Goal: Task Accomplishment & Management: Manage account settings

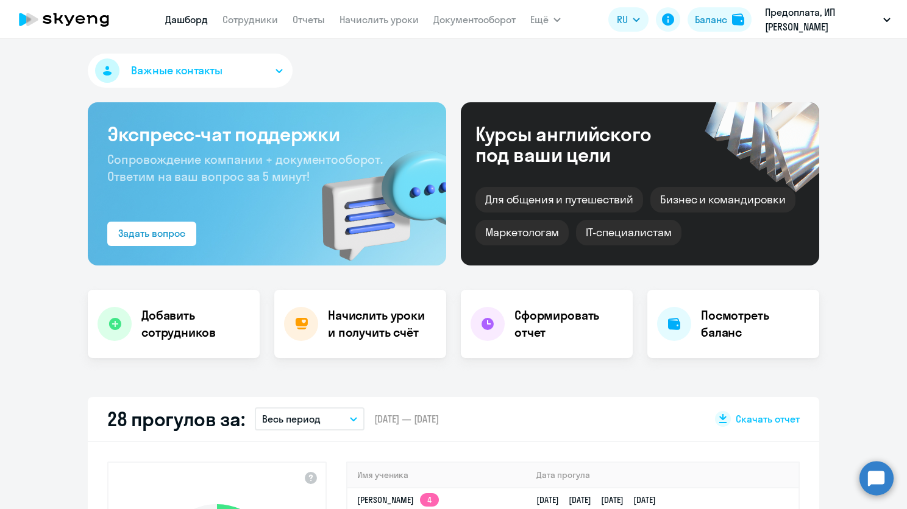
select select "30"
click at [319, 18] on link "Отчеты" at bounding box center [309, 19] width 32 height 12
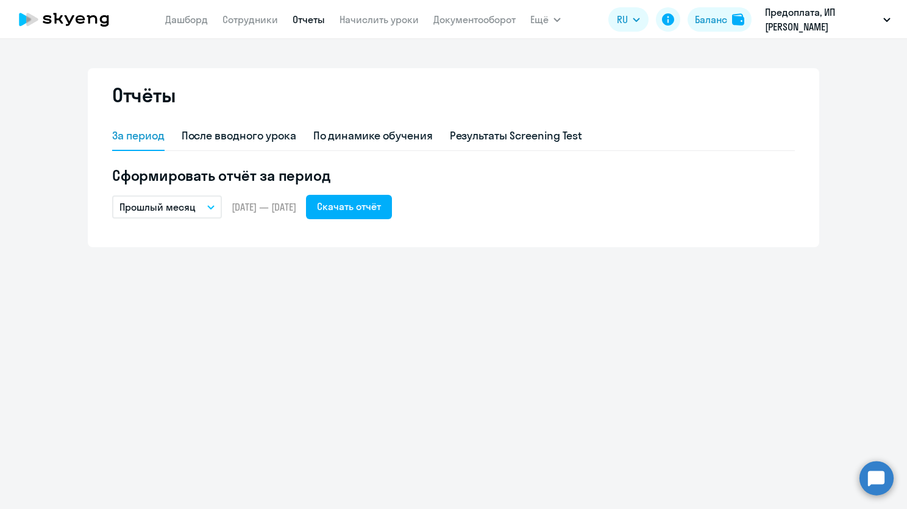
click at [238, 10] on nav "Дашборд Сотрудники Отчеты Начислить уроки Документооборот" at bounding box center [340, 19] width 350 height 24
click at [239, 16] on link "Сотрудники" at bounding box center [249, 19] width 55 height 12
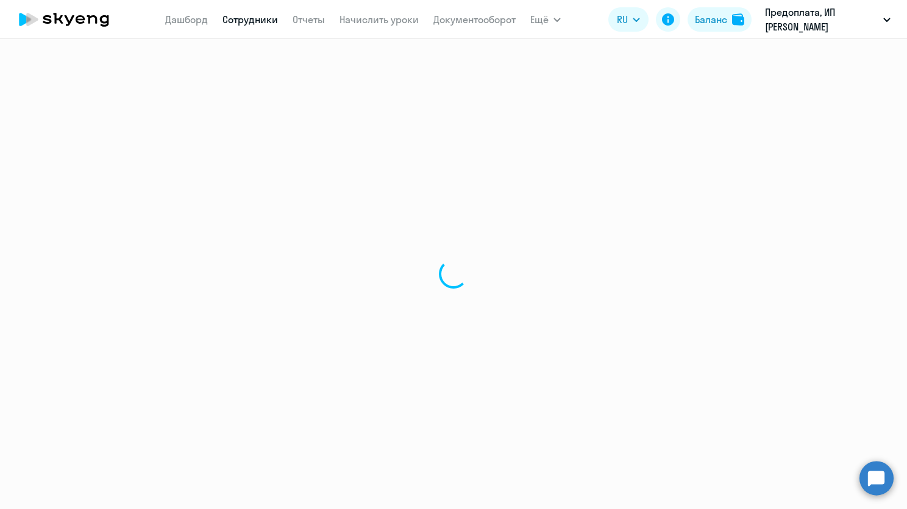
select select "30"
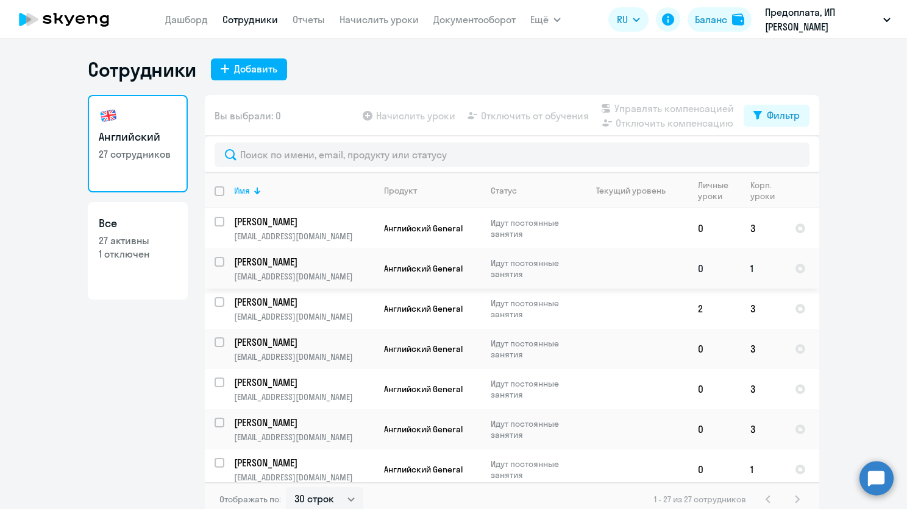
click at [215, 263] on input "select row 42079232" at bounding box center [227, 269] width 24 height 24
checkbox input "true"
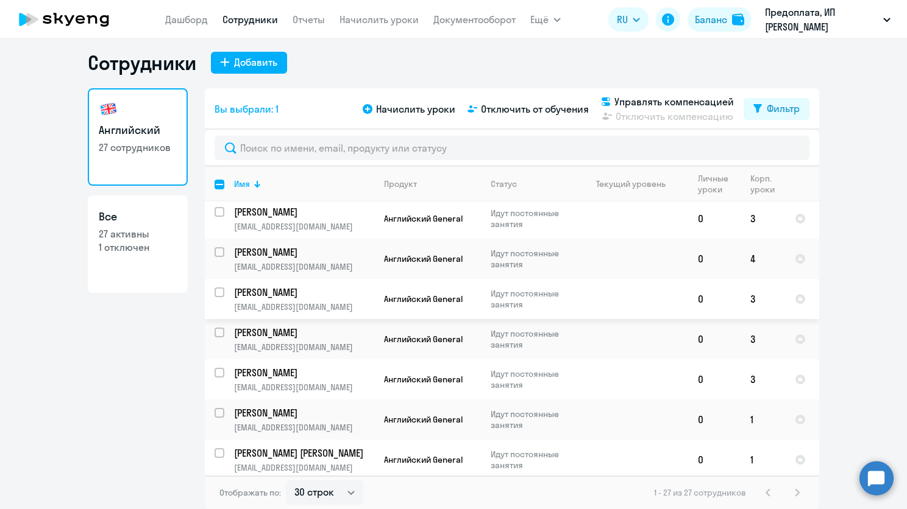
scroll to position [7, 0]
click at [217, 449] on input "select row 42079213" at bounding box center [227, 460] width 24 height 24
checkbox input "true"
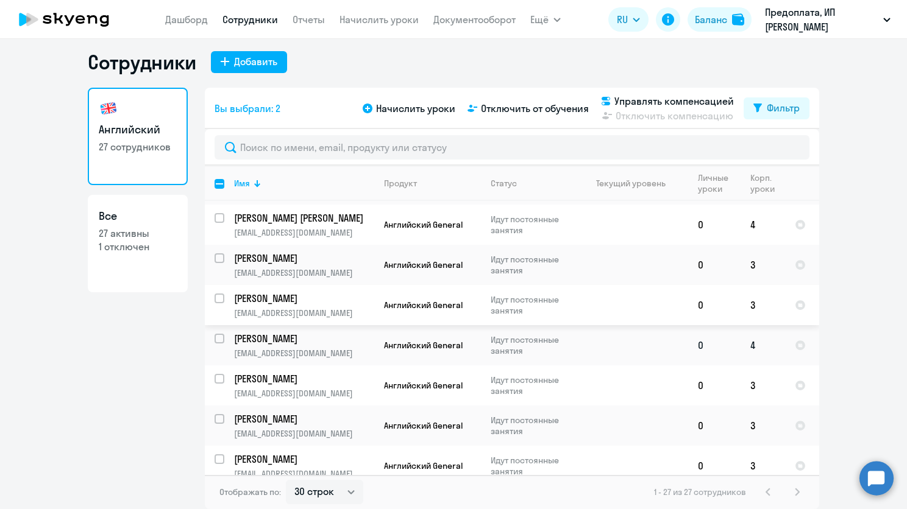
scroll to position [818, 0]
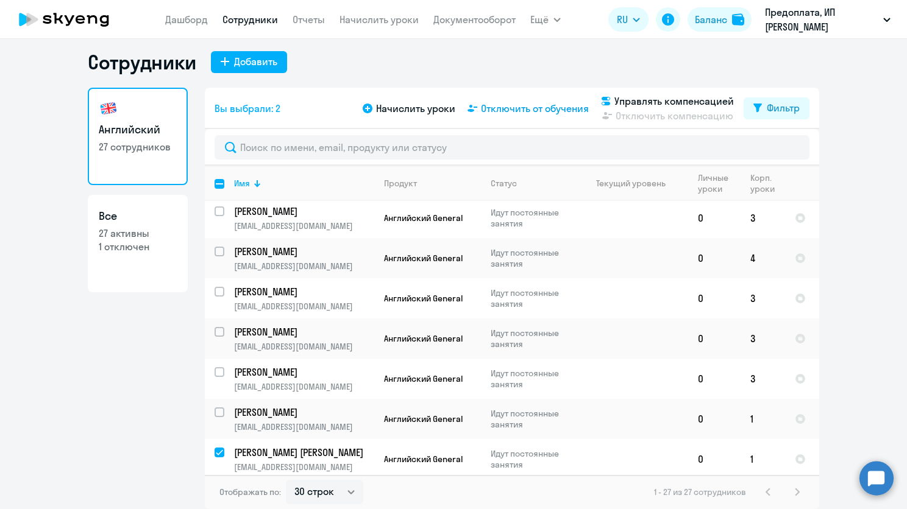
click at [573, 105] on span "Отключить от обучения" at bounding box center [535, 108] width 108 height 15
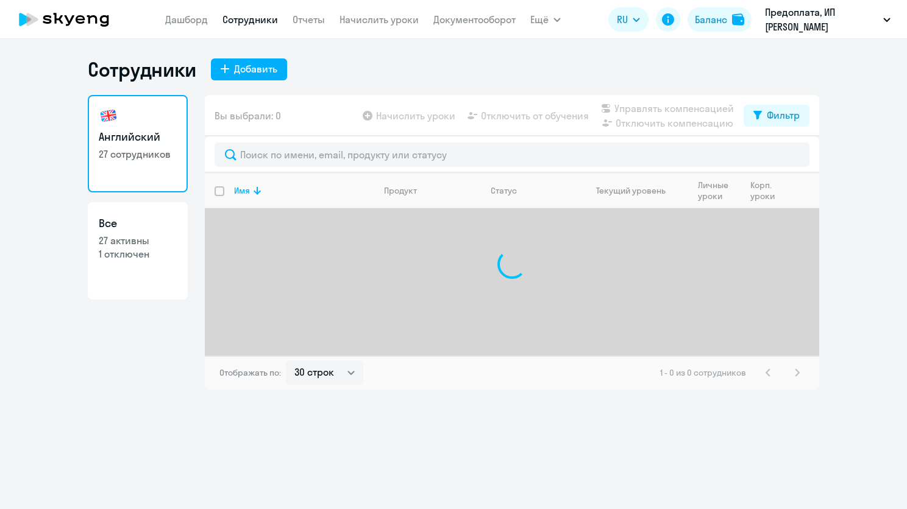
select select "30"
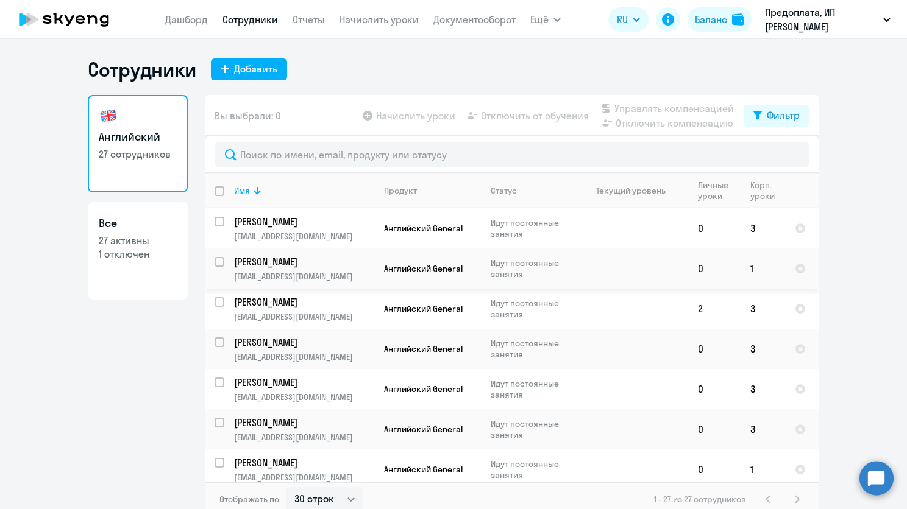
click at [218, 263] on input "select row 42079232" at bounding box center [227, 269] width 24 height 24
checkbox input "true"
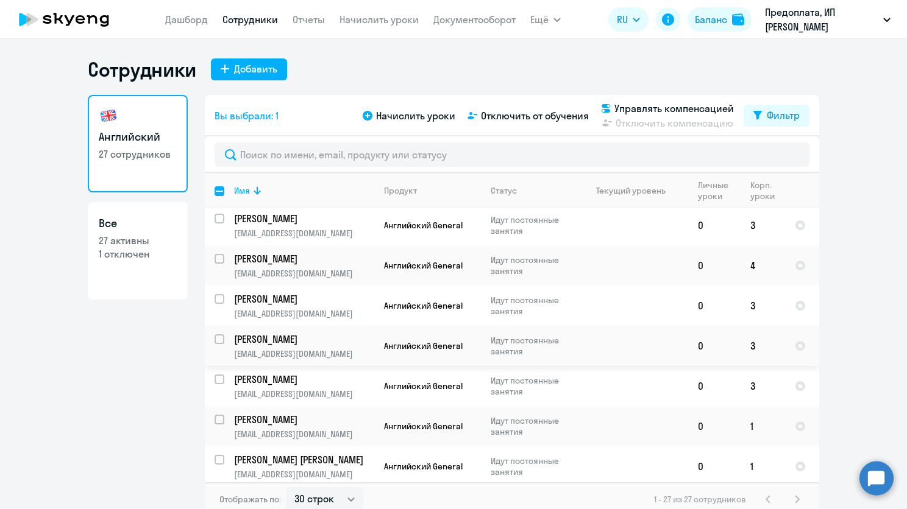
scroll to position [7, 0]
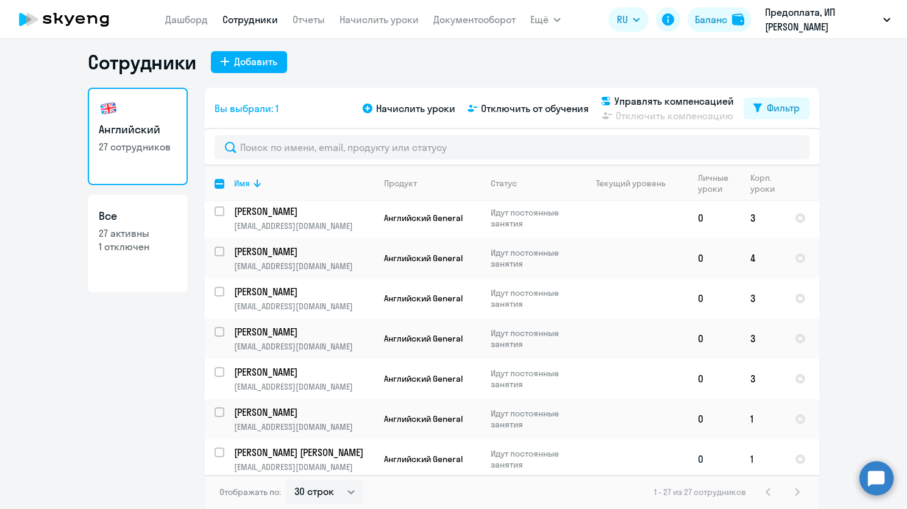
click at [215, 448] on input "select row 42079213" at bounding box center [227, 460] width 24 height 24
checkbox input "true"
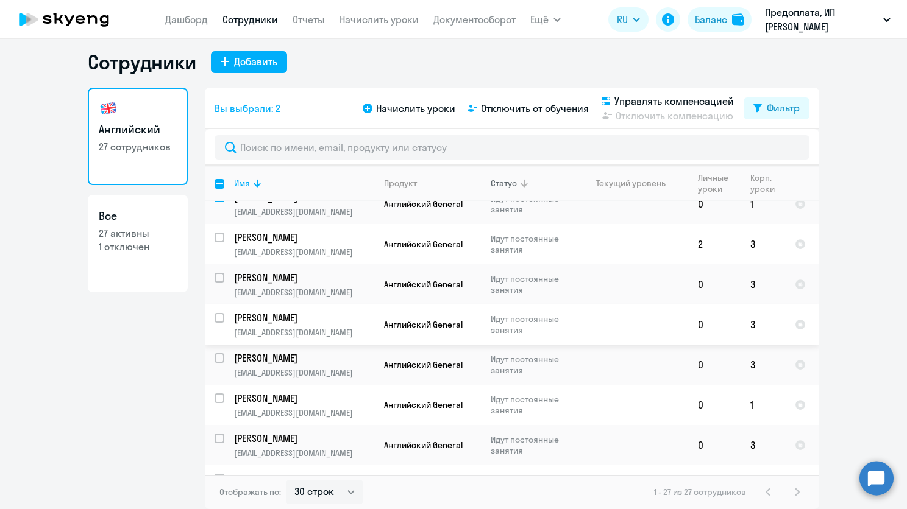
scroll to position [0, 0]
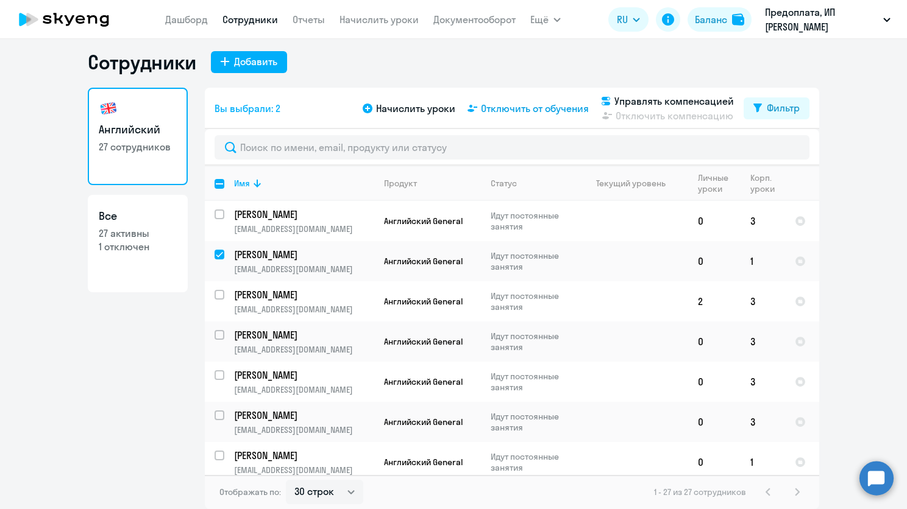
click at [525, 112] on span "Отключить от обучения" at bounding box center [535, 108] width 108 height 15
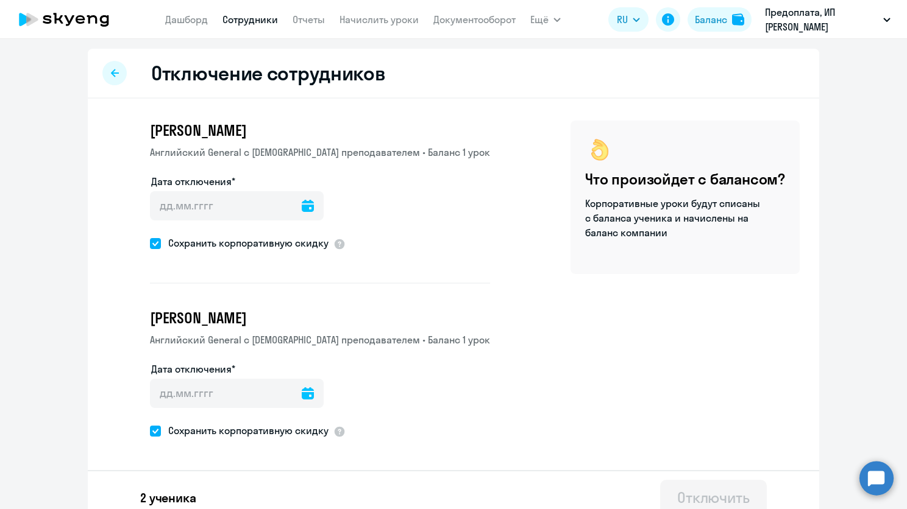
click at [302, 207] on icon at bounding box center [308, 206] width 12 height 12
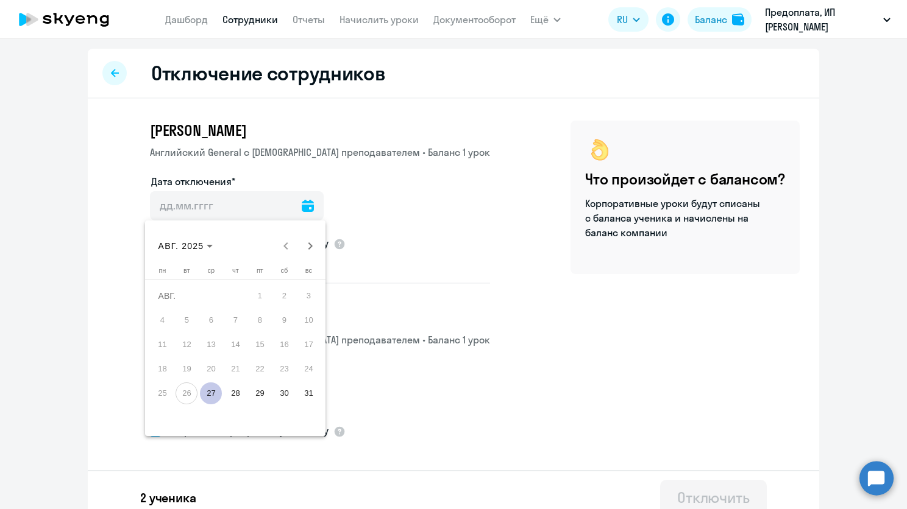
click at [212, 394] on span "27" at bounding box center [211, 394] width 22 height 22
type input "[DATE]"
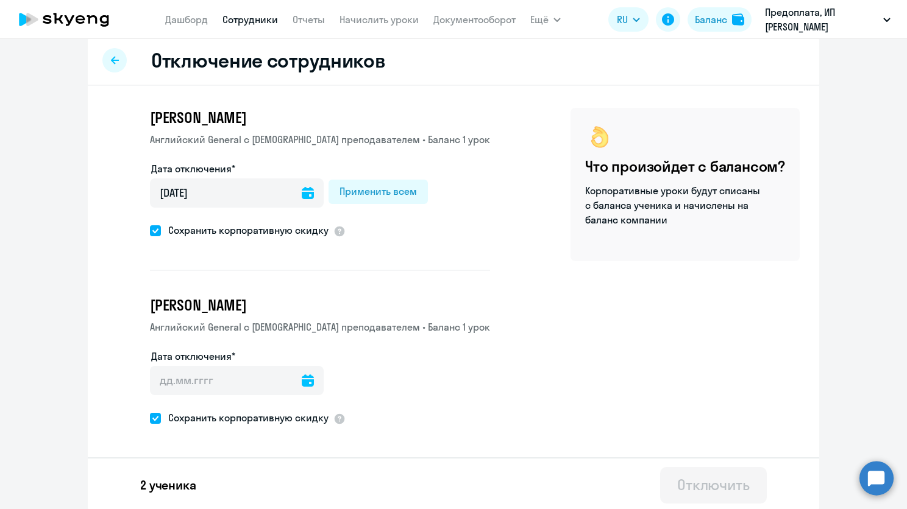
scroll to position [13, 0]
click at [302, 375] on icon at bounding box center [308, 380] width 12 height 12
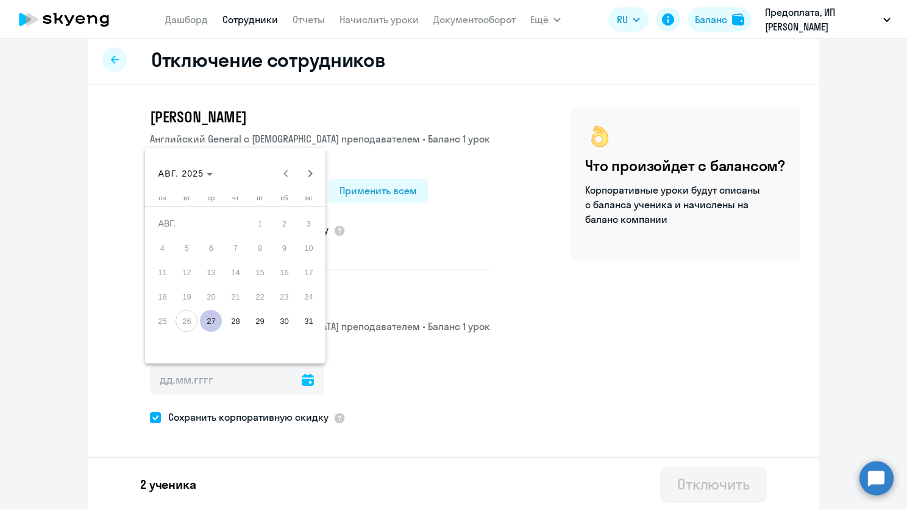
click at [213, 327] on span "27" at bounding box center [211, 321] width 22 height 22
type input "[DATE]"
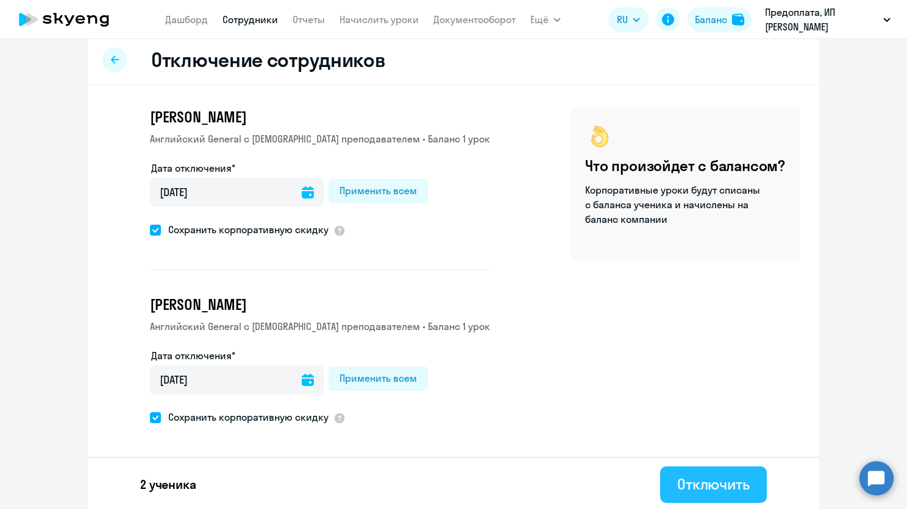
click at [700, 480] on div "Отключить" at bounding box center [713, 485] width 73 height 20
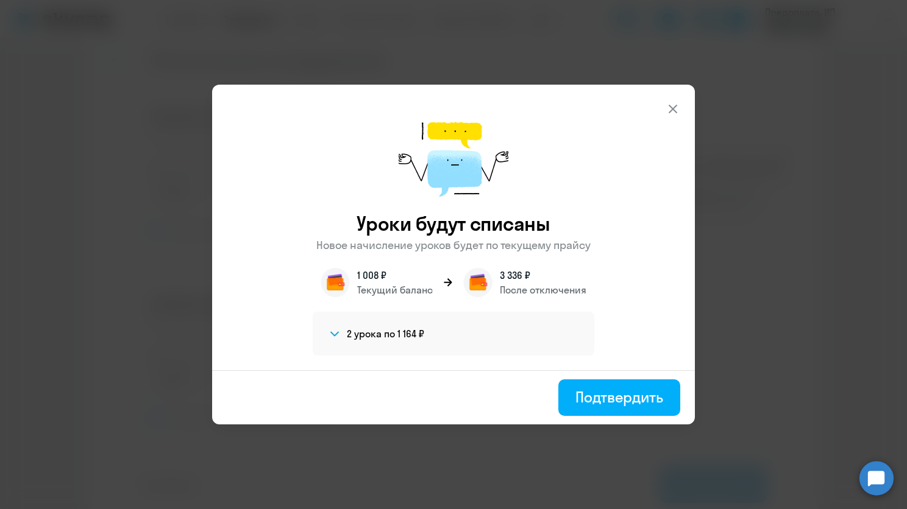
click at [628, 400] on div "Подтвердить" at bounding box center [619, 398] width 88 height 20
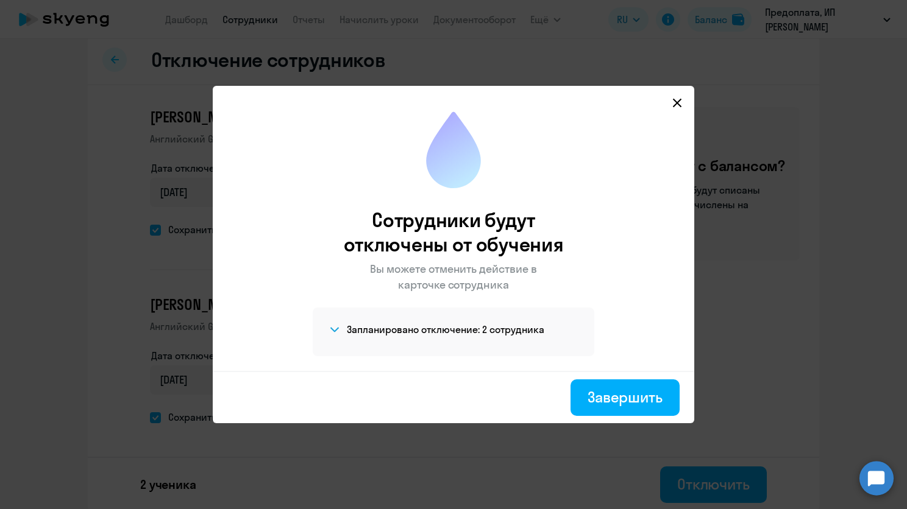
click at [675, 99] on icon at bounding box center [677, 103] width 10 height 10
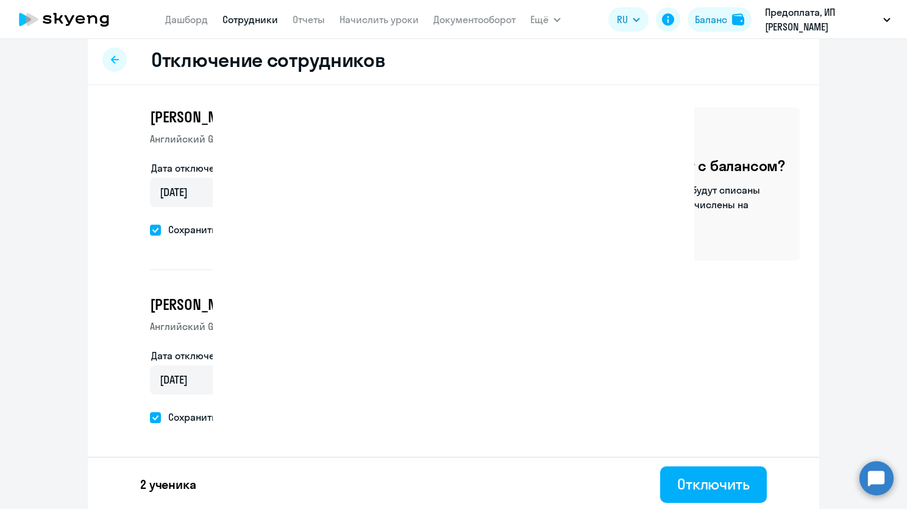
select select "30"
